Goal: Transaction & Acquisition: Purchase product/service

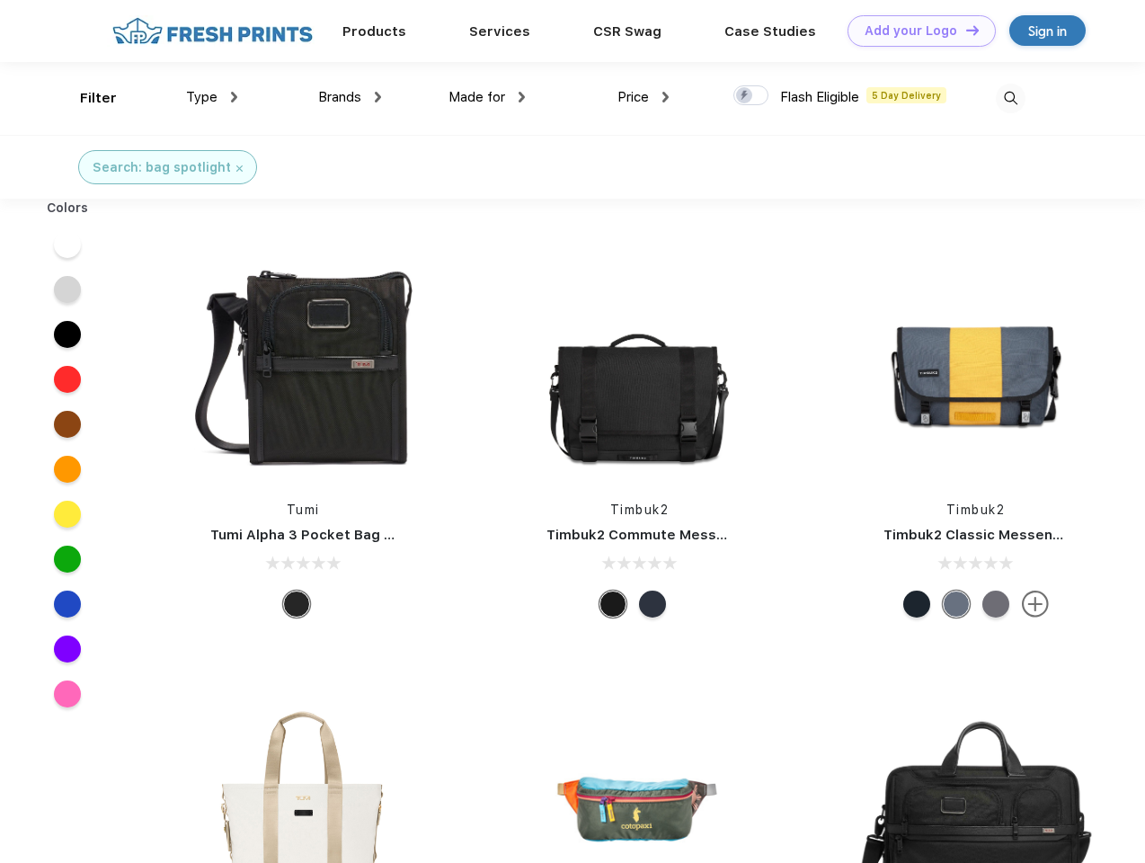
click at [915, 31] on link "Add your Logo Design Tool" at bounding box center [922, 30] width 148 height 31
click at [0, 0] on div "Design Tool" at bounding box center [0, 0] width 0 height 0
click at [965, 30] on link "Add your Logo Design Tool" at bounding box center [922, 30] width 148 height 31
click at [86, 98] on div "Filter" at bounding box center [98, 98] width 37 height 21
click at [212, 97] on span "Type" at bounding box center [201, 97] width 31 height 16
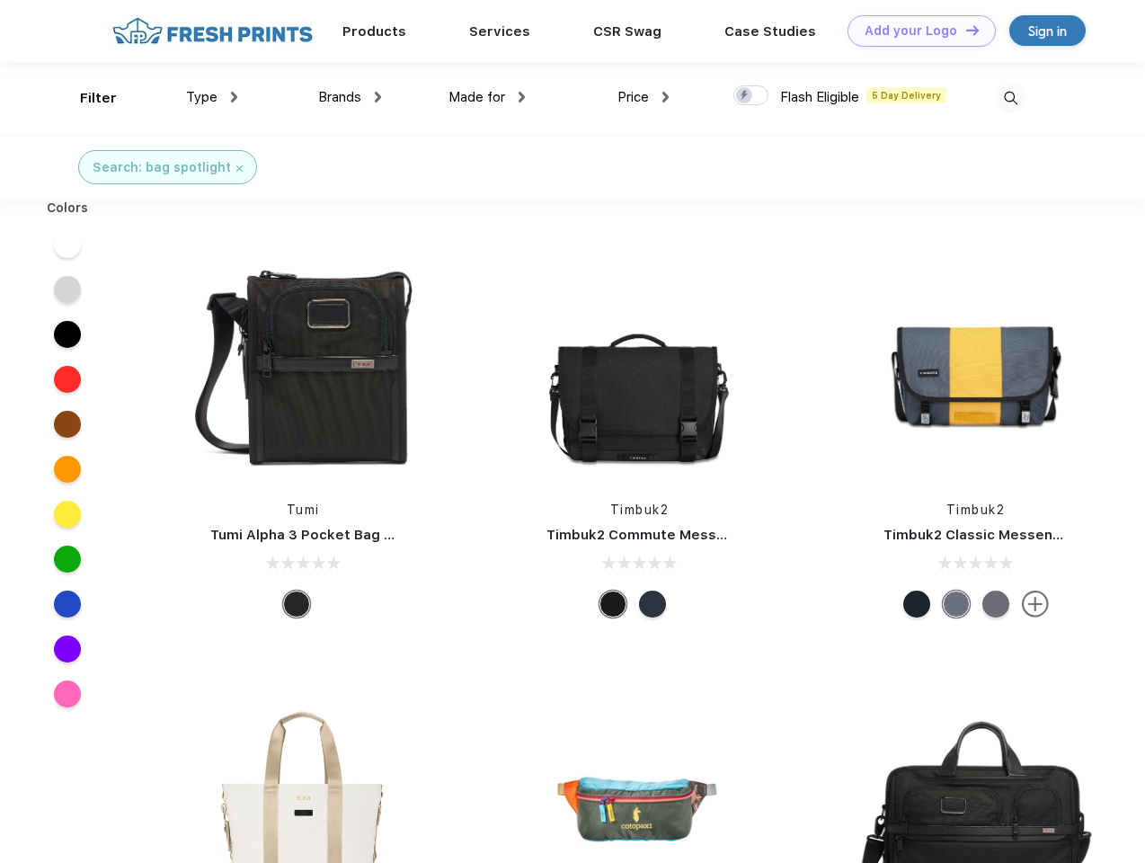
click at [350, 97] on span "Brands" at bounding box center [339, 97] width 43 height 16
click at [487, 97] on span "Made for" at bounding box center [477, 97] width 57 height 16
click at [644, 97] on span "Price" at bounding box center [633, 97] width 31 height 16
click at [752, 96] on div at bounding box center [751, 95] width 35 height 20
click at [745, 96] on input "checkbox" at bounding box center [740, 91] width 12 height 12
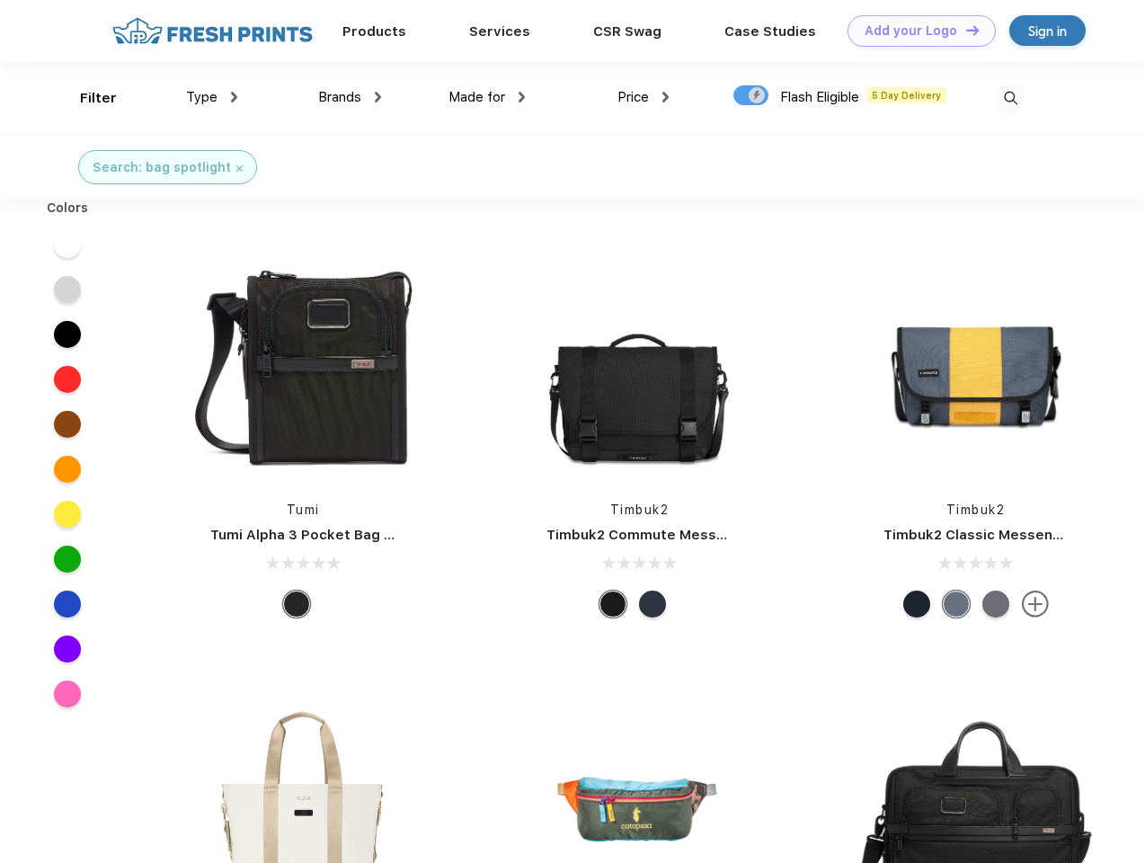
click at [1010, 98] on img at bounding box center [1011, 99] width 30 height 30
